Goal: Task Accomplishment & Management: Manage account settings

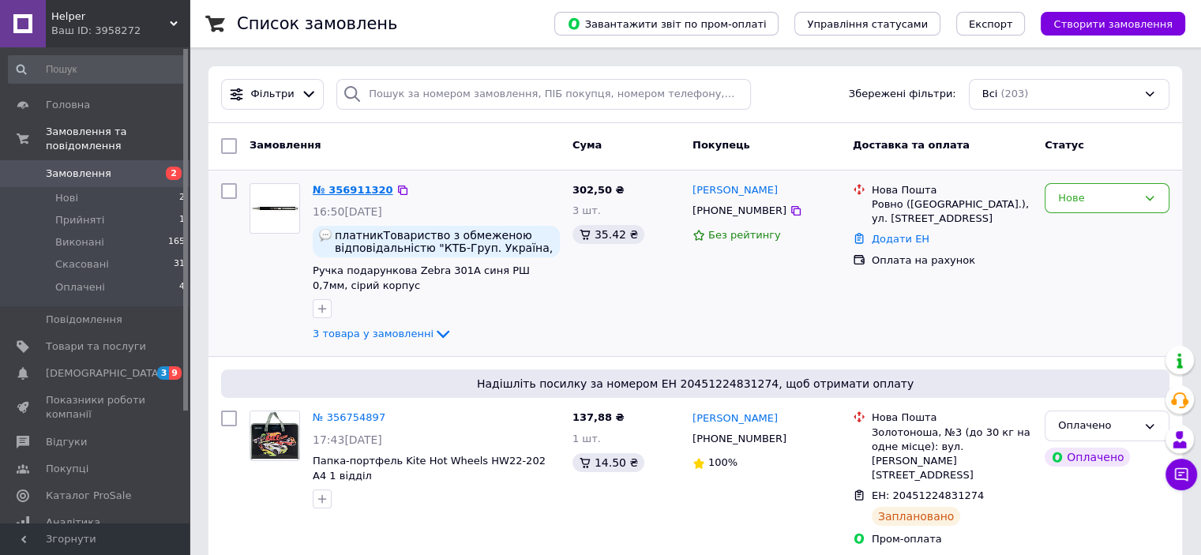
click at [344, 186] on link "№ 356911320" at bounding box center [353, 190] width 81 height 12
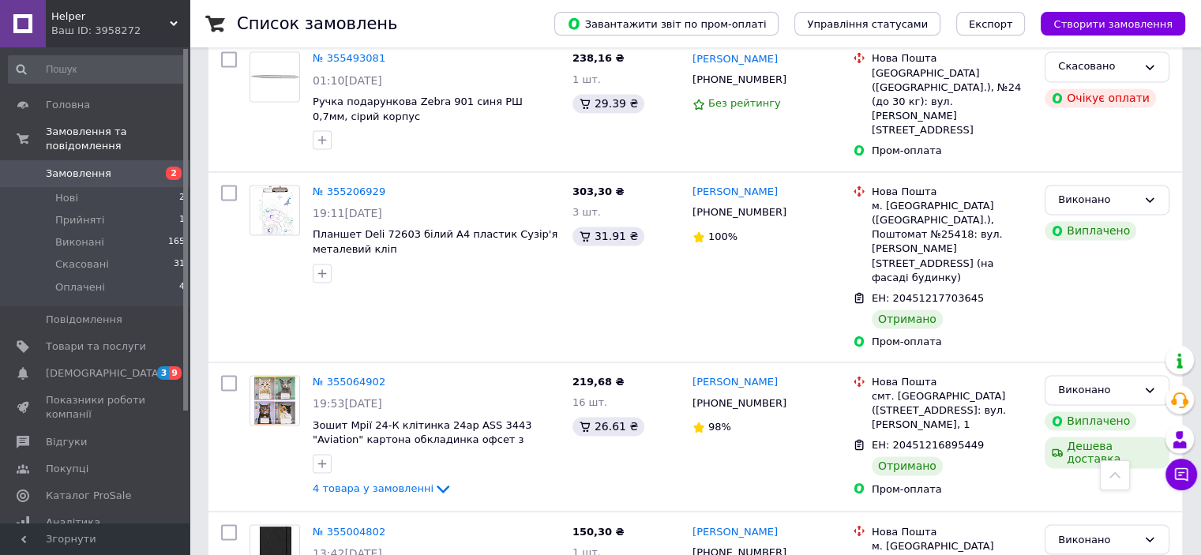
scroll to position [2684, 0]
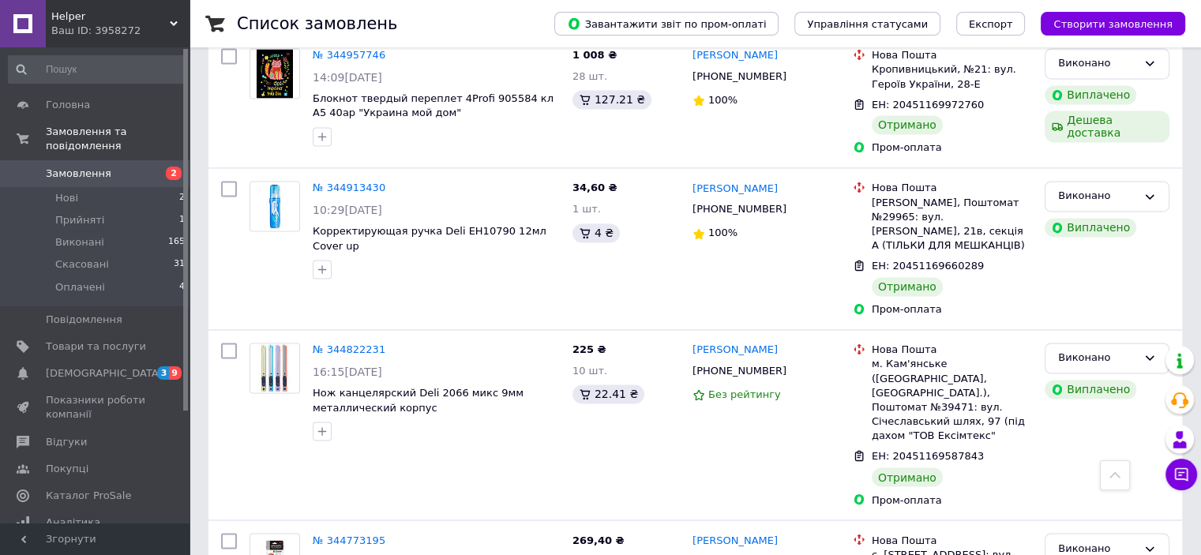
scroll to position [2599, 0]
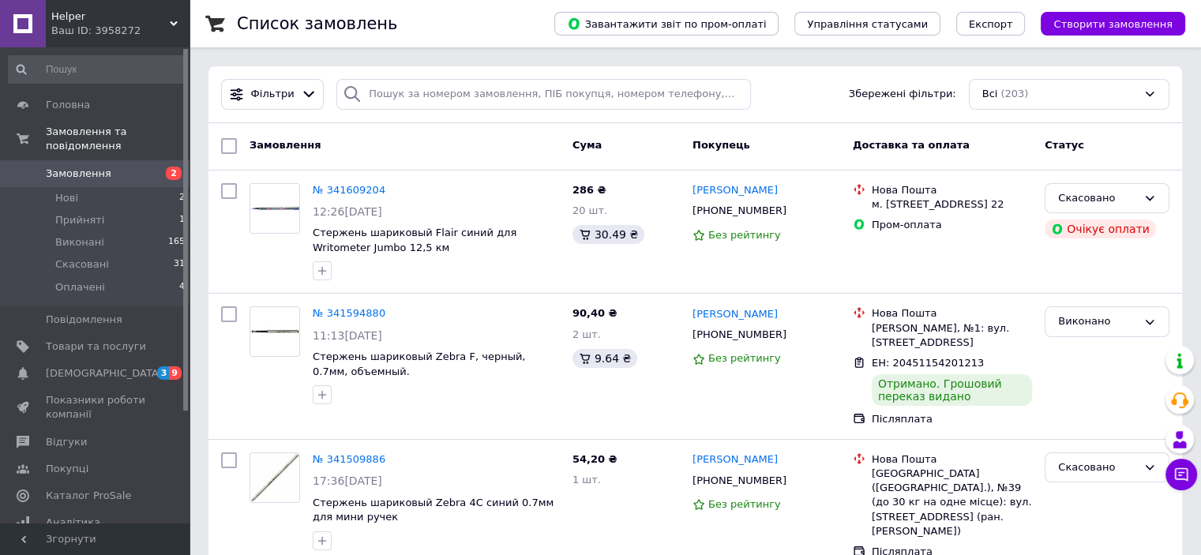
click at [66, 167] on span "Замовлення" at bounding box center [79, 174] width 66 height 14
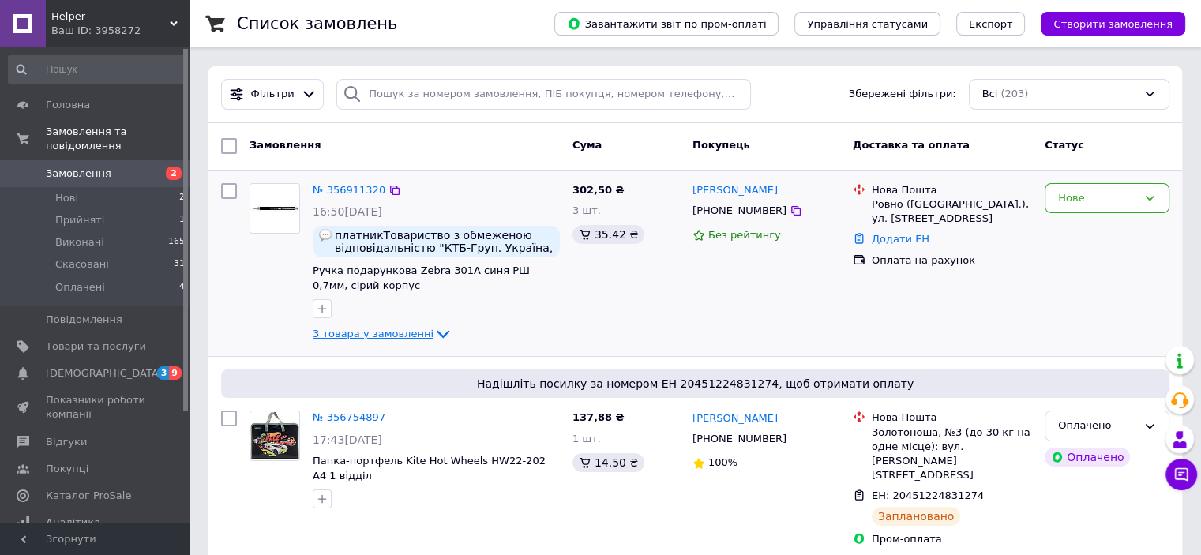
click at [434, 331] on icon at bounding box center [443, 334] width 19 height 19
